Goal: Task Accomplishment & Management: Manage account settings

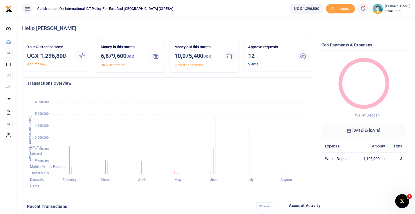
click at [248, 65] on link "View all" at bounding box center [254, 64] width 13 height 4
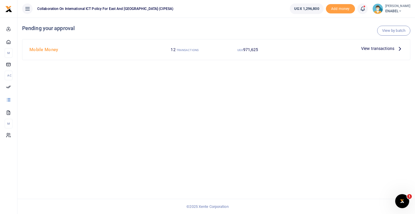
click at [369, 48] on span "View transactions" at bounding box center [377, 48] width 33 height 6
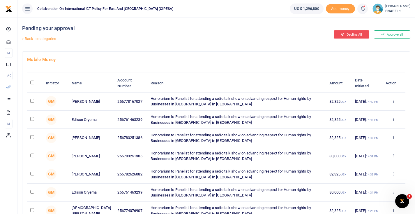
click at [346, 37] on button "Decline All" at bounding box center [352, 34] width 36 height 8
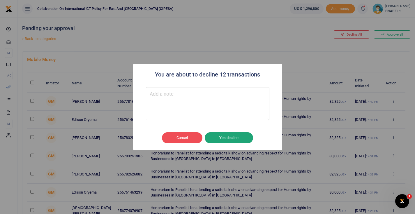
click at [224, 135] on button "Yes decline" at bounding box center [229, 137] width 48 height 11
